Goal: Navigation & Orientation: Find specific page/section

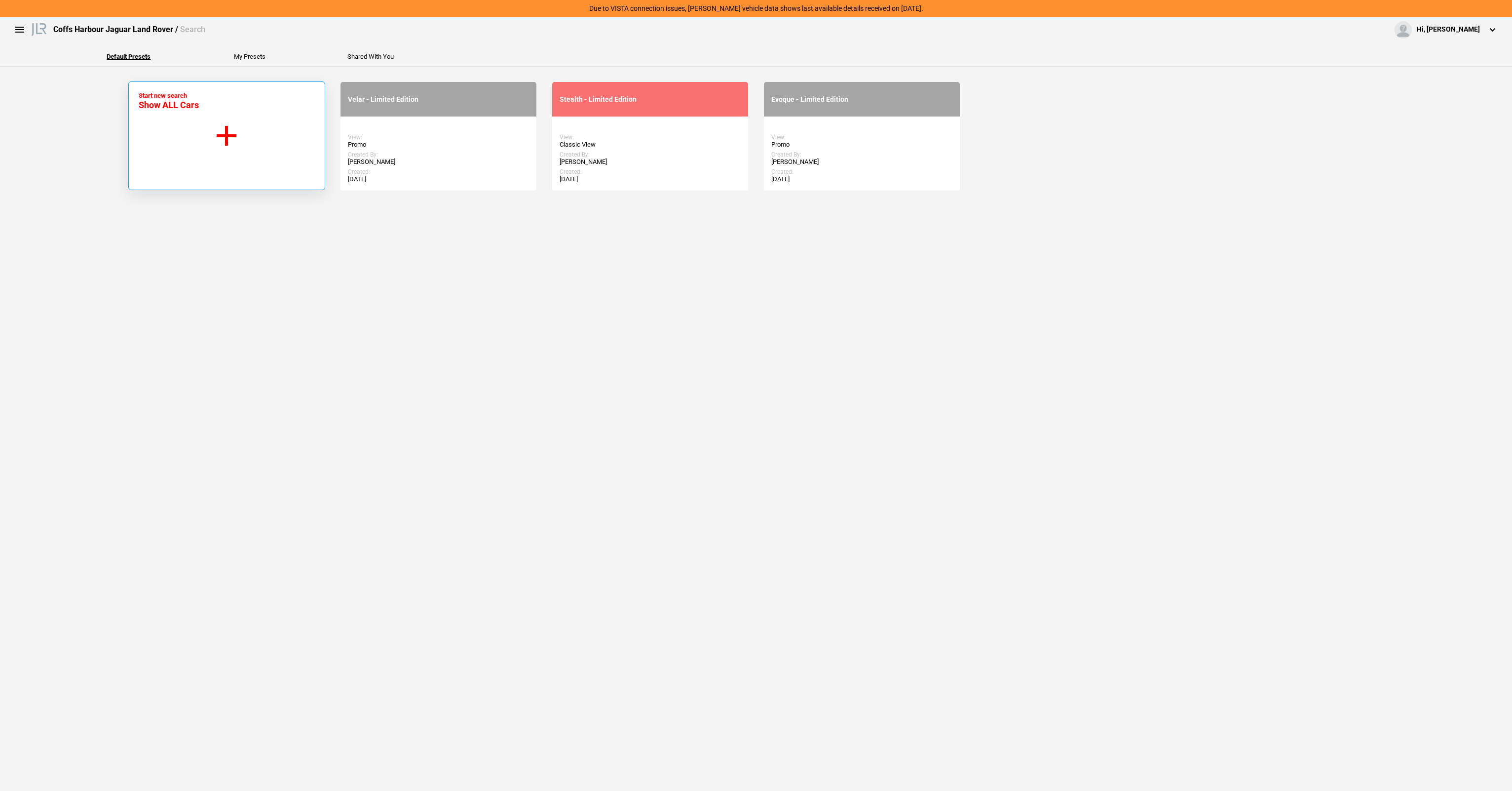
click at [210, 162] on button "Start new search Show ALL Cars" at bounding box center [227, 135] width 197 height 108
click at [235, 124] on button "Start new search Show ALL Cars" at bounding box center [227, 135] width 197 height 108
click at [241, 139] on button "Start new search Show ALL Cars" at bounding box center [227, 135] width 197 height 108
click at [1169, 275] on section "Start new search Show ALL Cars Velar - Limited Edition View: Promo Created By: …" at bounding box center [756, 429] width 1512 height 724
click at [259, 125] on button "Start new search Show ALL Cars" at bounding box center [227, 135] width 197 height 108
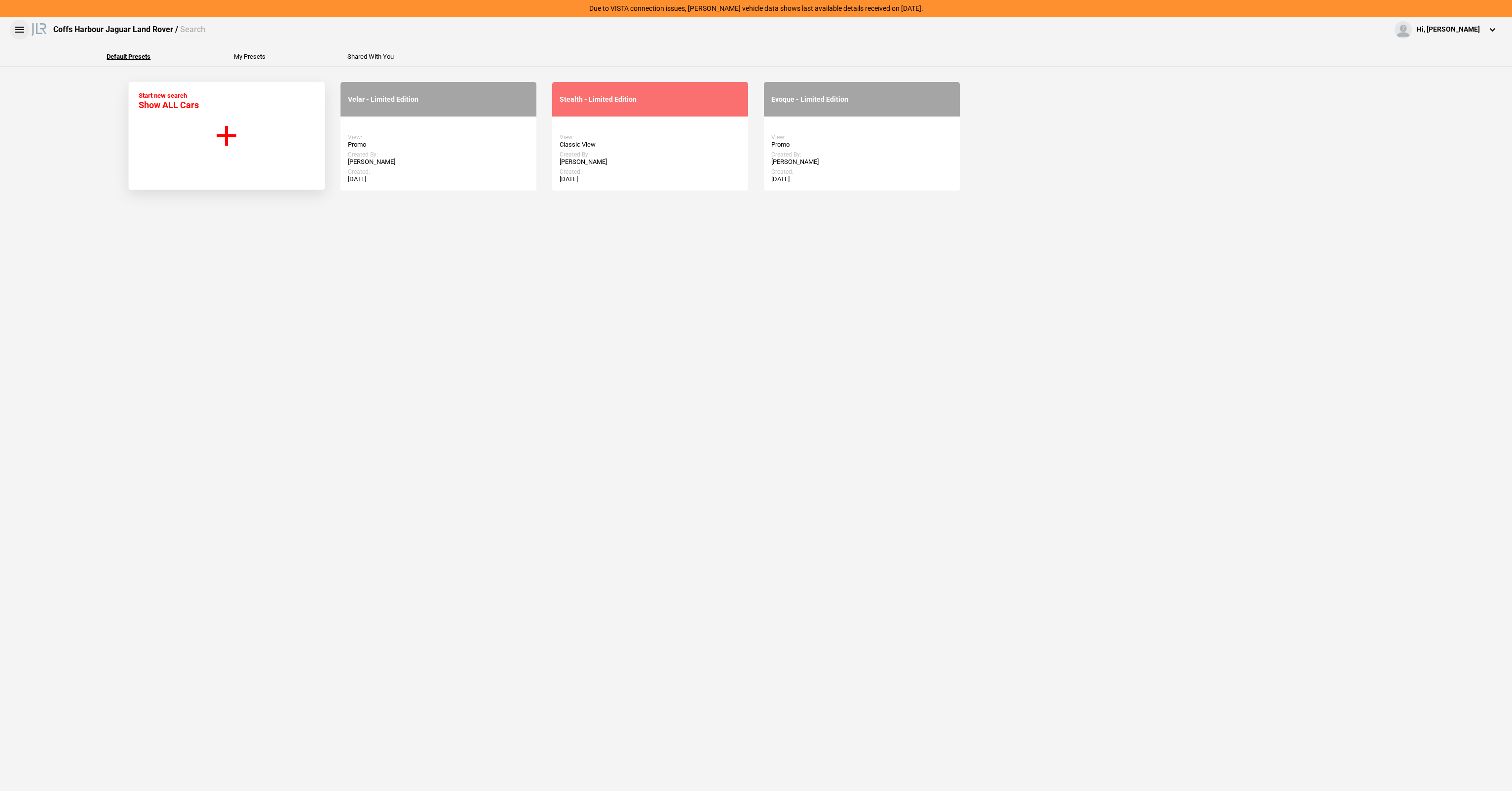
click at [23, 27] on button at bounding box center [19, 29] width 19 height 19
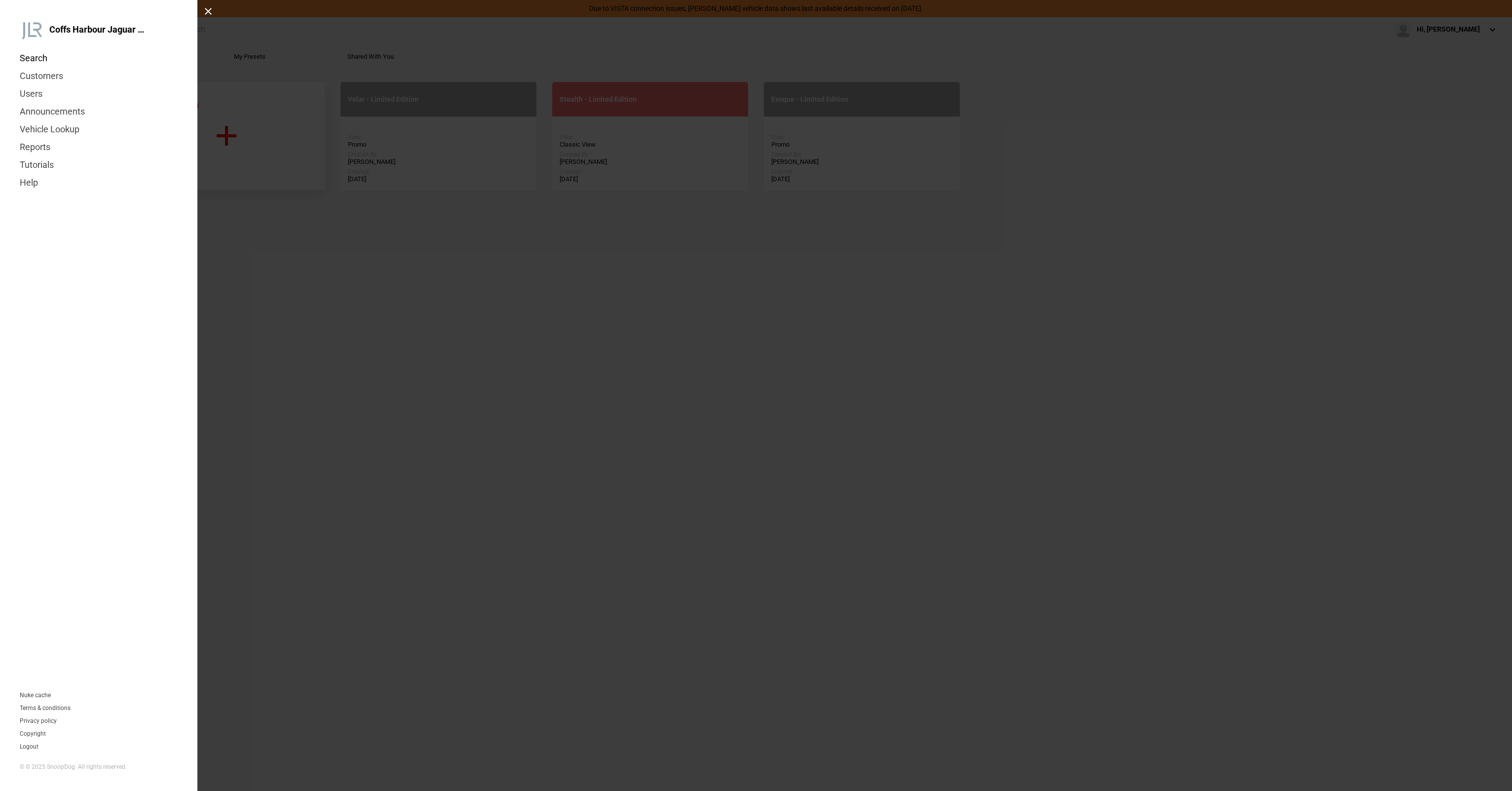
click at [49, 60] on link "Search" at bounding box center [98, 58] width 158 height 18
click at [71, 129] on link "Vehicle Lookup" at bounding box center [98, 129] width 158 height 18
click at [42, 50] on link "Search" at bounding box center [98, 58] width 158 height 18
